Goal: Find specific page/section: Find specific page/section

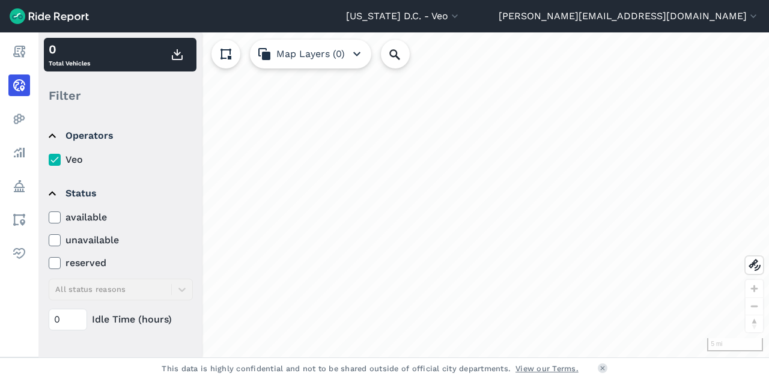
click at [58, 221] on icon at bounding box center [54, 218] width 11 height 12
click at [49, 218] on input "available" at bounding box center [49, 214] width 0 height 8
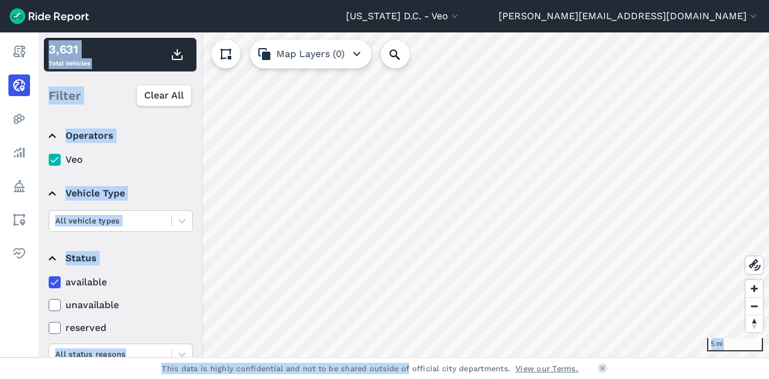
click at [364, 340] on div "[US_STATE] D.C. - Veo All Service Areas [GEOGRAPHIC_DATA] - [GEOGRAPHIC_DATA][P…" at bounding box center [384, 189] width 769 height 379
click at [160, 295] on div "available unavailable reserved All status reasons" at bounding box center [121, 320] width 144 height 90
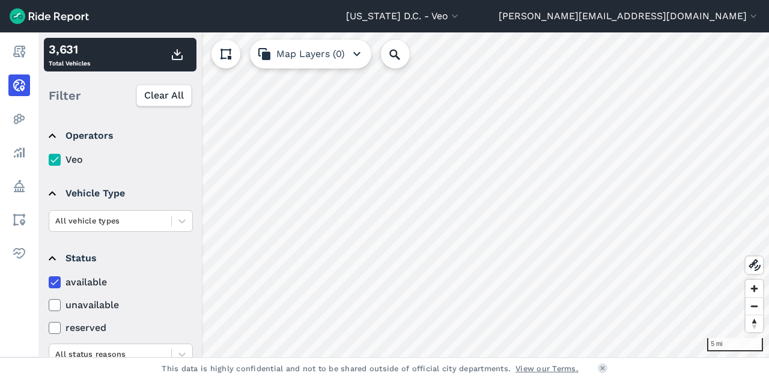
scroll to position [174, 0]
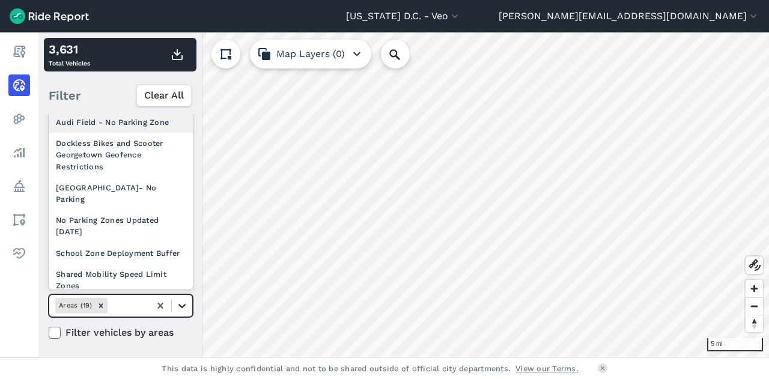
click at [173, 302] on div at bounding box center [182, 306] width 20 height 20
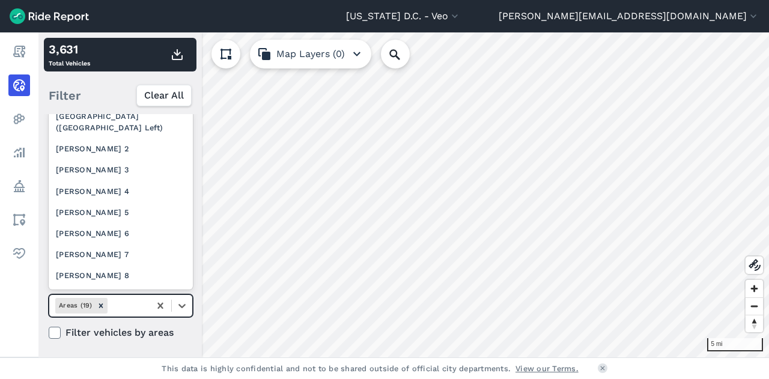
scroll to position [244, 0]
click at [86, 160] on div "[PERSON_NAME] 2" at bounding box center [121, 149] width 144 height 21
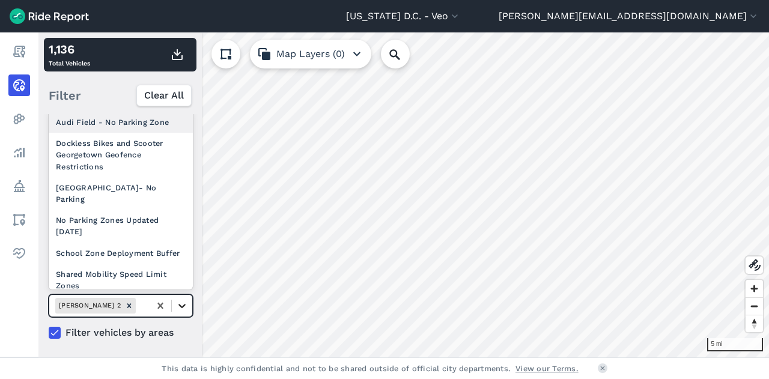
click at [184, 305] on icon at bounding box center [182, 306] width 12 height 12
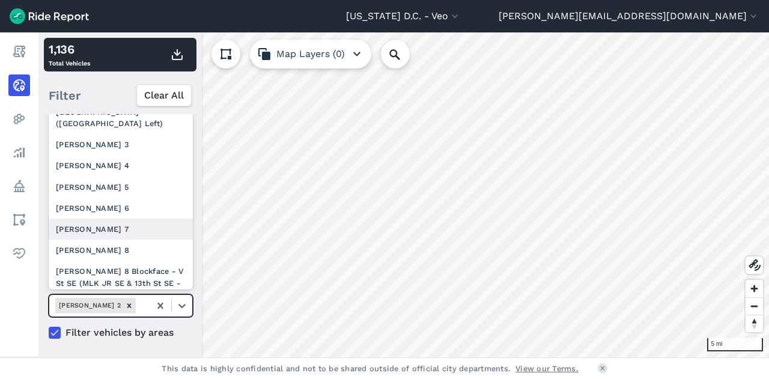
scroll to position [249, 0]
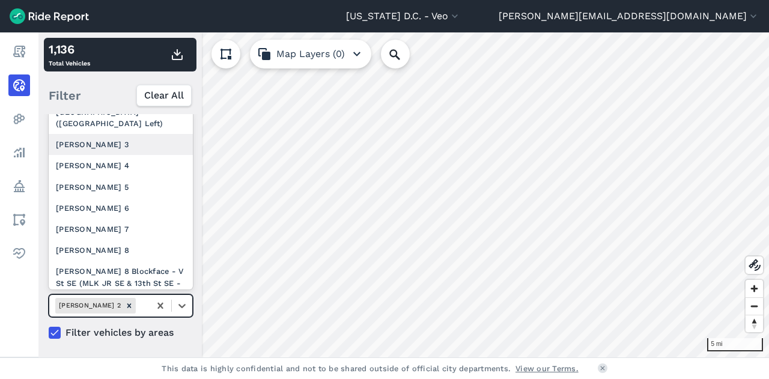
click at [134, 155] on div "[PERSON_NAME] 3" at bounding box center [121, 144] width 144 height 21
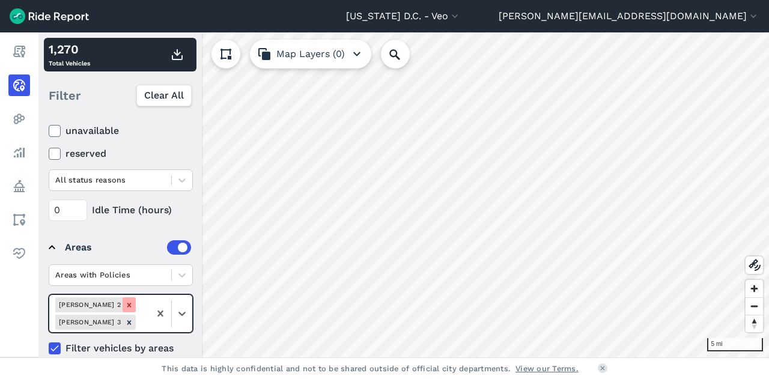
click at [127, 303] on icon "Remove Ward 2" at bounding box center [129, 305] width 4 height 4
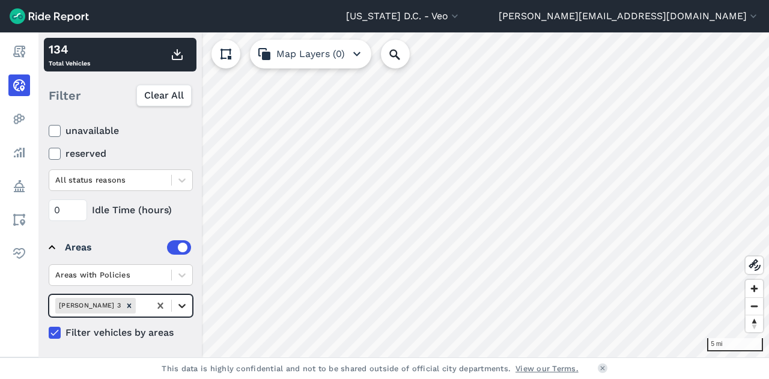
click at [184, 300] on icon at bounding box center [182, 306] width 12 height 12
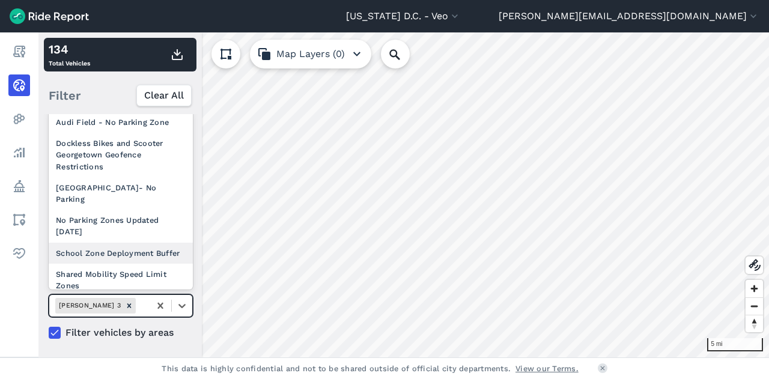
scroll to position [320, 0]
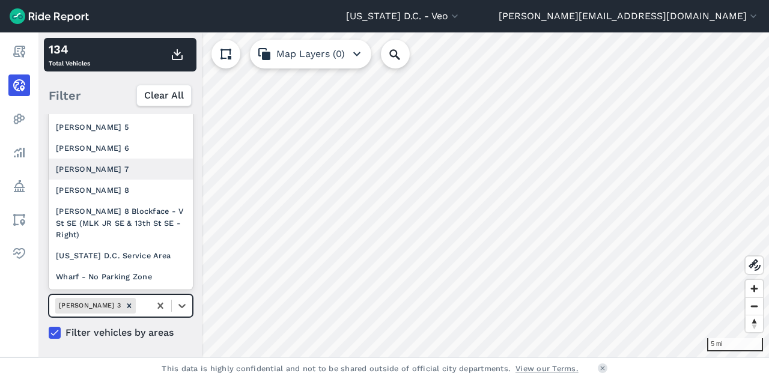
click at [123, 172] on div "[PERSON_NAME] 7" at bounding box center [121, 169] width 144 height 21
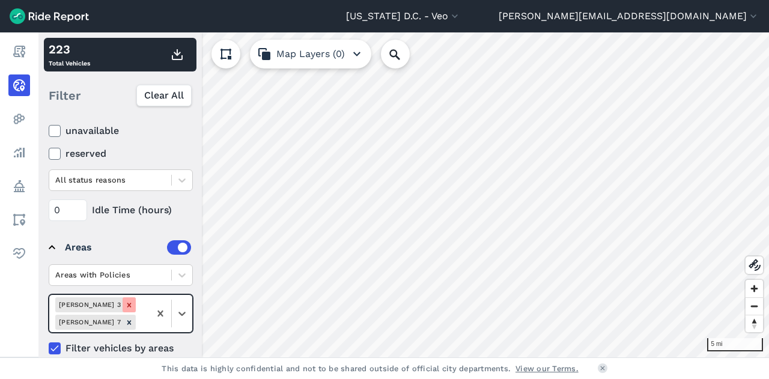
click at [125, 301] on icon "Remove Ward 3" at bounding box center [129, 305] width 8 height 8
